Goal: Entertainment & Leisure: Browse casually

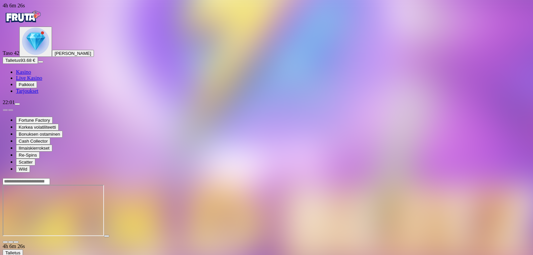
click at [5, 242] on span "close icon" at bounding box center [5, 242] width 0 height 0
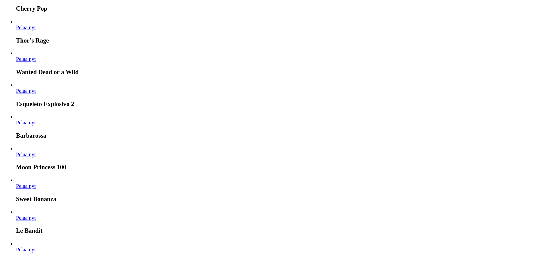
scroll to position [866, 0]
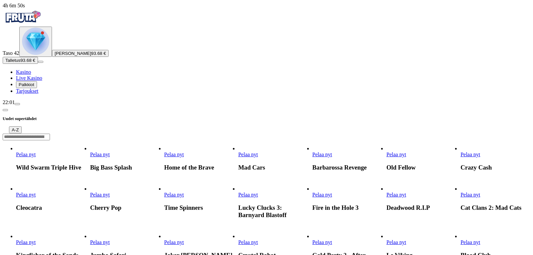
click at [258, 192] on span "Pelaa nyt" at bounding box center [248, 195] width 20 height 6
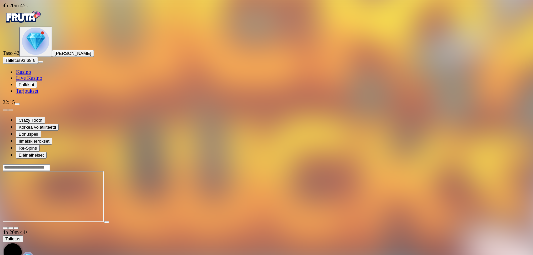
click at [5, 228] on span "close icon" at bounding box center [5, 228] width 0 height 0
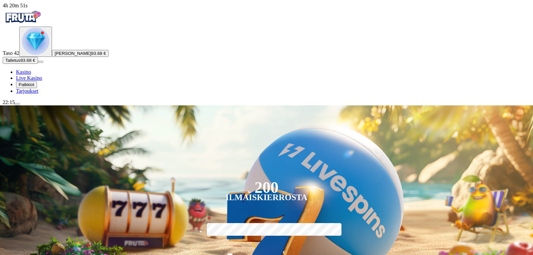
click at [35, 55] on img "Primary" at bounding box center [35, 41] width 27 height 27
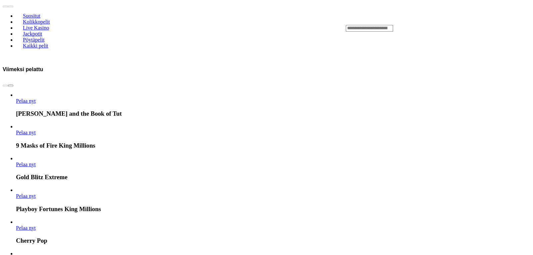
scroll to position [358, 0]
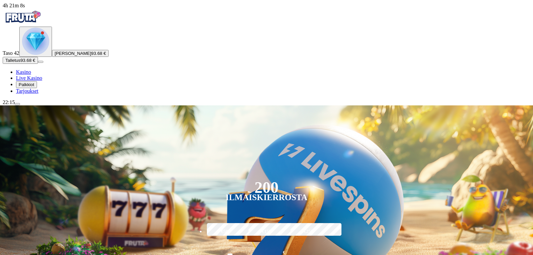
click at [137, 137] on div "200 Ilmaiskierrosta €50 €150 €250 *** € € Talleta ja pelaa 200 kierrätysvapaata…" at bounding box center [266, 201] width 570 height 191
click at [36, 55] on img "Primary" at bounding box center [35, 41] width 27 height 27
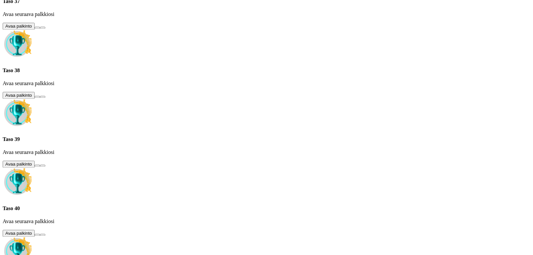
scroll to position [358, 0]
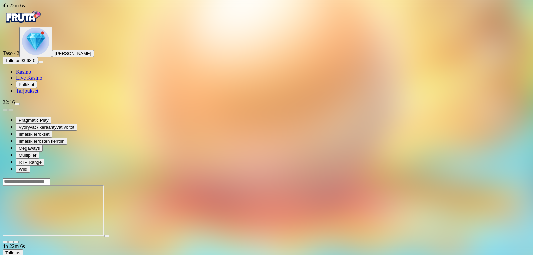
click at [5, 242] on span "close icon" at bounding box center [5, 242] width 0 height 0
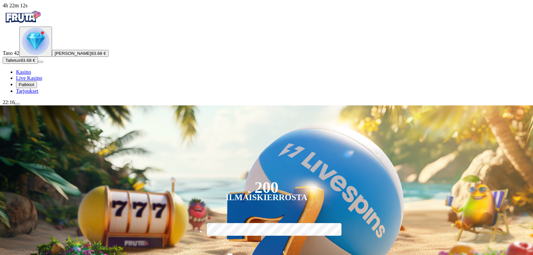
click at [42, 55] on img "Primary" at bounding box center [35, 41] width 27 height 27
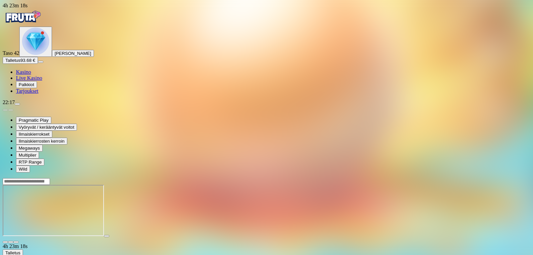
click at [5, 242] on span "close icon" at bounding box center [5, 242] width 0 height 0
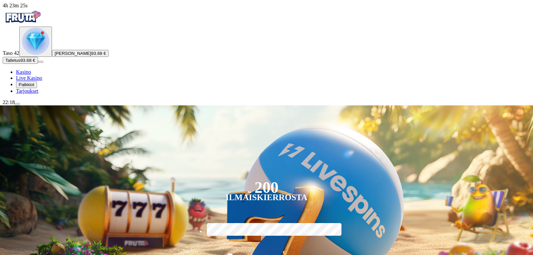
click at [43, 55] on img "Primary" at bounding box center [35, 41] width 27 height 27
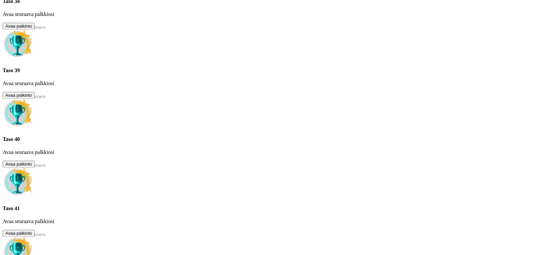
scroll to position [358, 0]
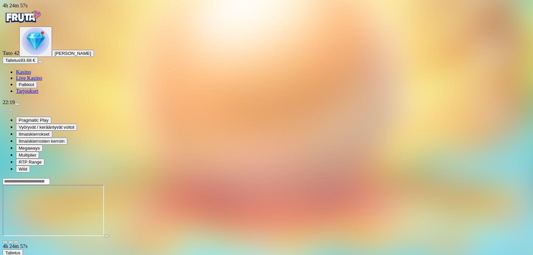
click at [5, 242] on span "close icon" at bounding box center [5, 242] width 0 height 0
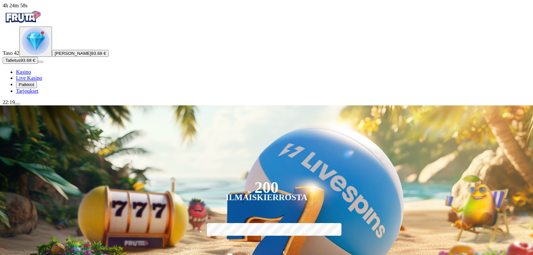
drag, startPoint x: 489, startPoint y: 31, endPoint x: 433, endPoint y: 29, distance: 55.3
click at [433, 106] on div "200 Ilmaiskierrosta €50 €150 €250 *** € € Talleta ja pelaa 200 kierrätysvapaata…" at bounding box center [266, 201] width 570 height 191
click at [34, 55] on img "Primary" at bounding box center [35, 41] width 27 height 27
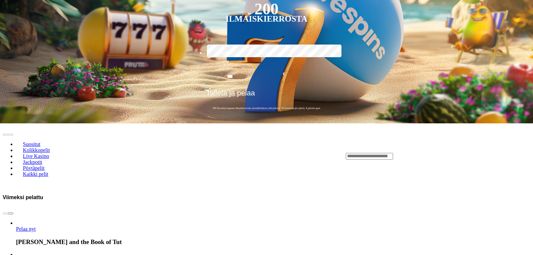
scroll to position [358, 0]
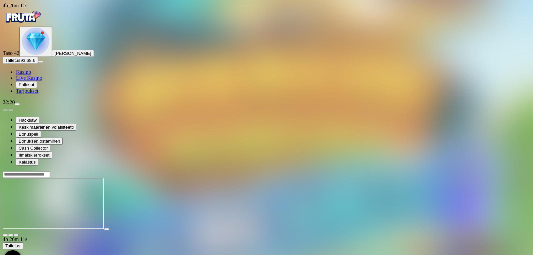
click at [5, 235] on span "close icon" at bounding box center [5, 235] width 0 height 0
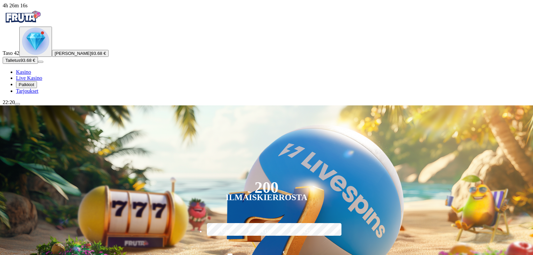
click at [36, 55] on img "Primary" at bounding box center [35, 41] width 27 height 27
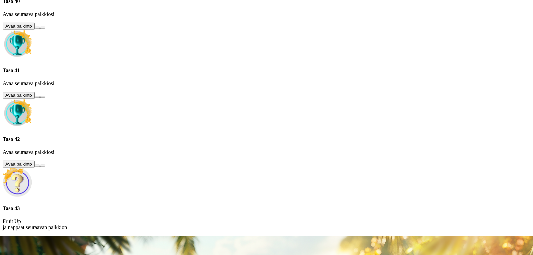
scroll to position [358, 0]
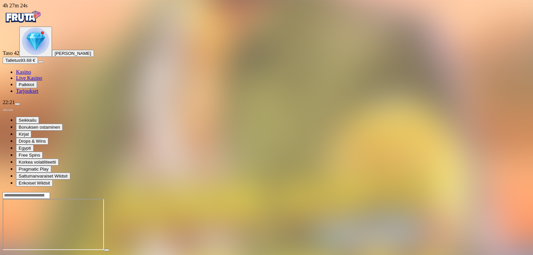
click at [5, 255] on span "close icon" at bounding box center [5, 256] width 0 height 0
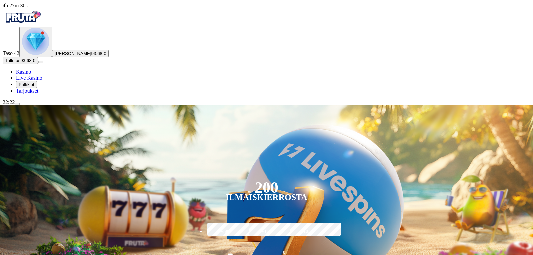
click at [35, 56] on div "Primary" at bounding box center [35, 42] width 27 height 28
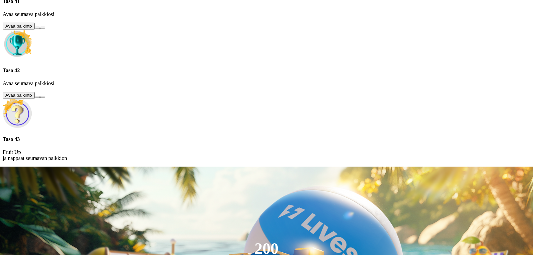
scroll to position [358, 0]
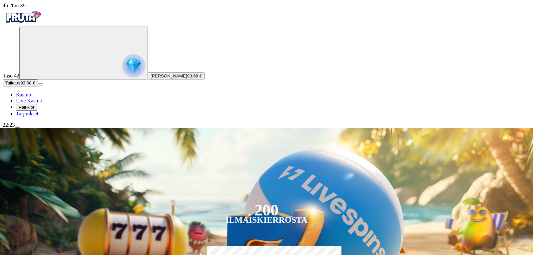
click at [122, 76] on img "Primary" at bounding box center [133, 65] width 23 height 23
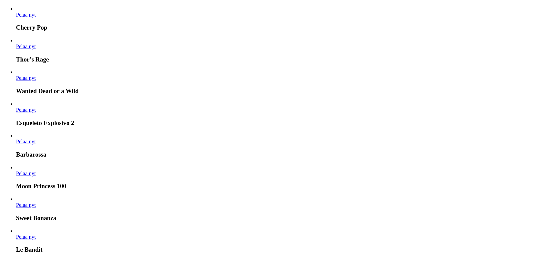
scroll to position [1646, 0]
